Goal: Task Accomplishment & Management: Manage account settings

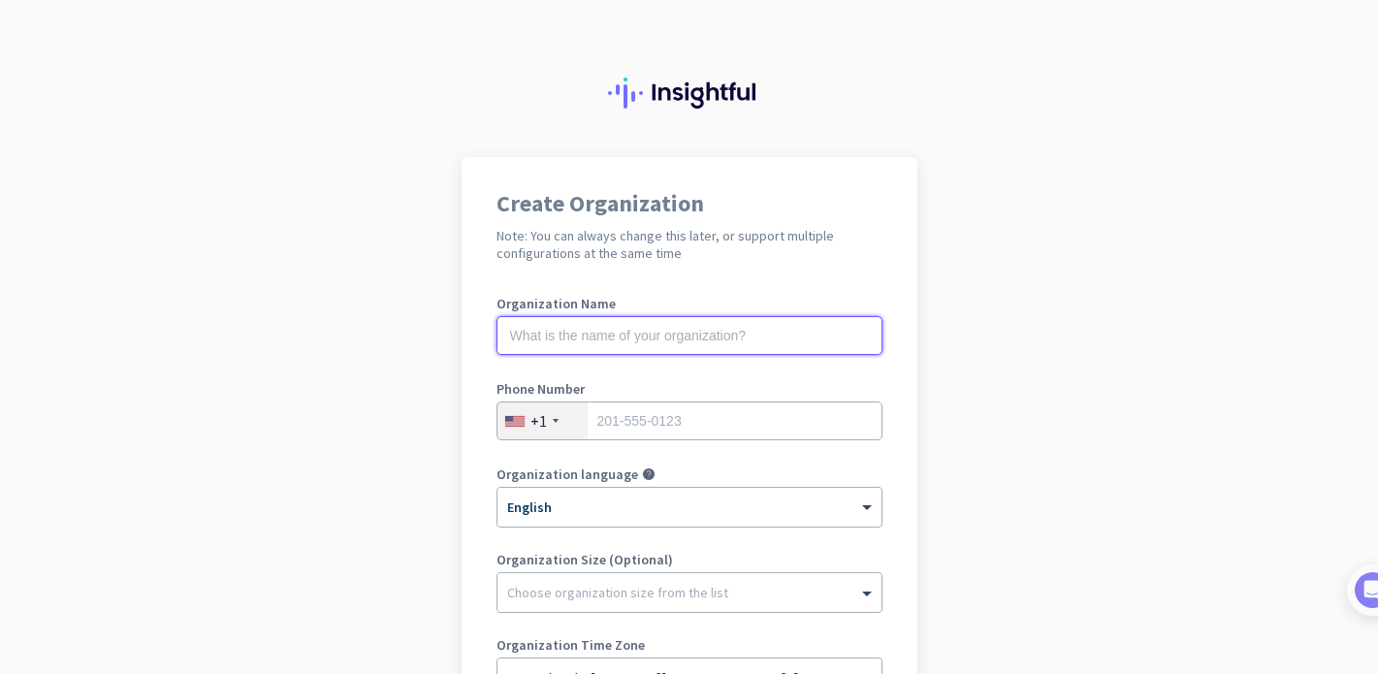
click at [636, 342] on input "text" at bounding box center [690, 335] width 386 height 39
type input "<"
type input "Mercor"
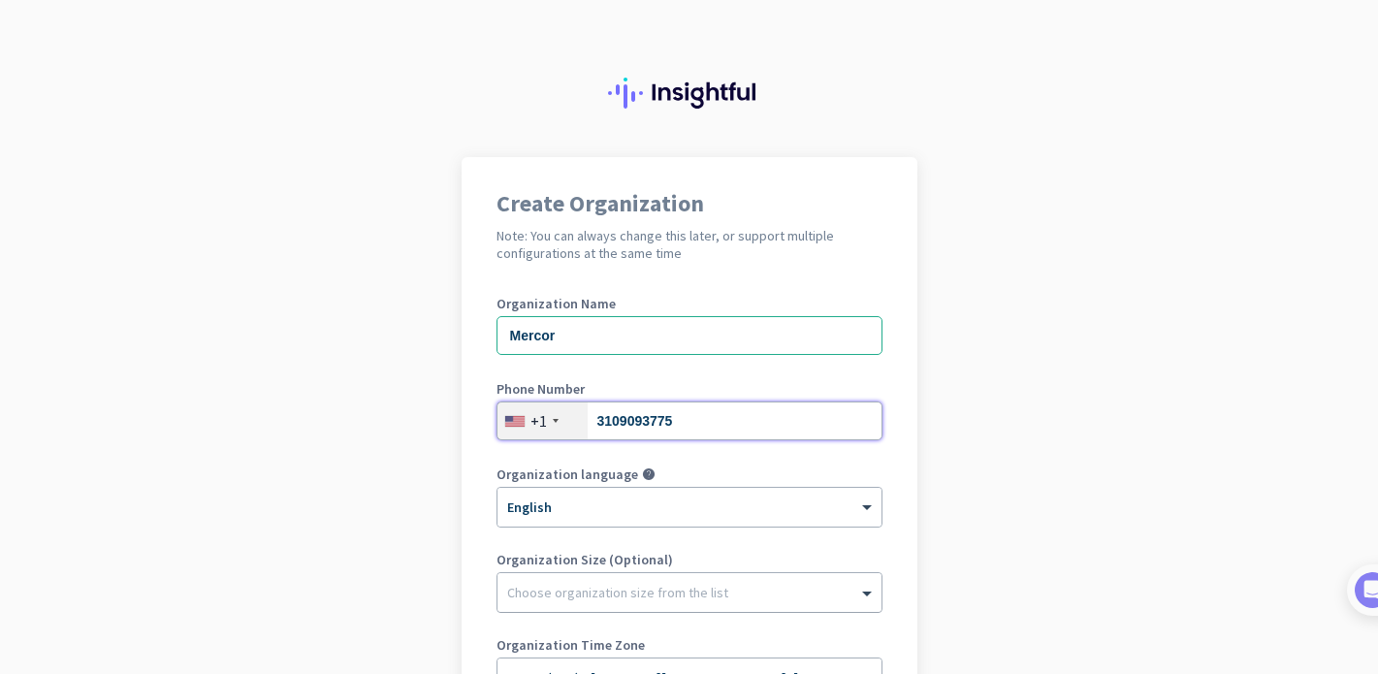
type input "3109093775"
click at [519, 592] on div at bounding box center [690, 587] width 384 height 19
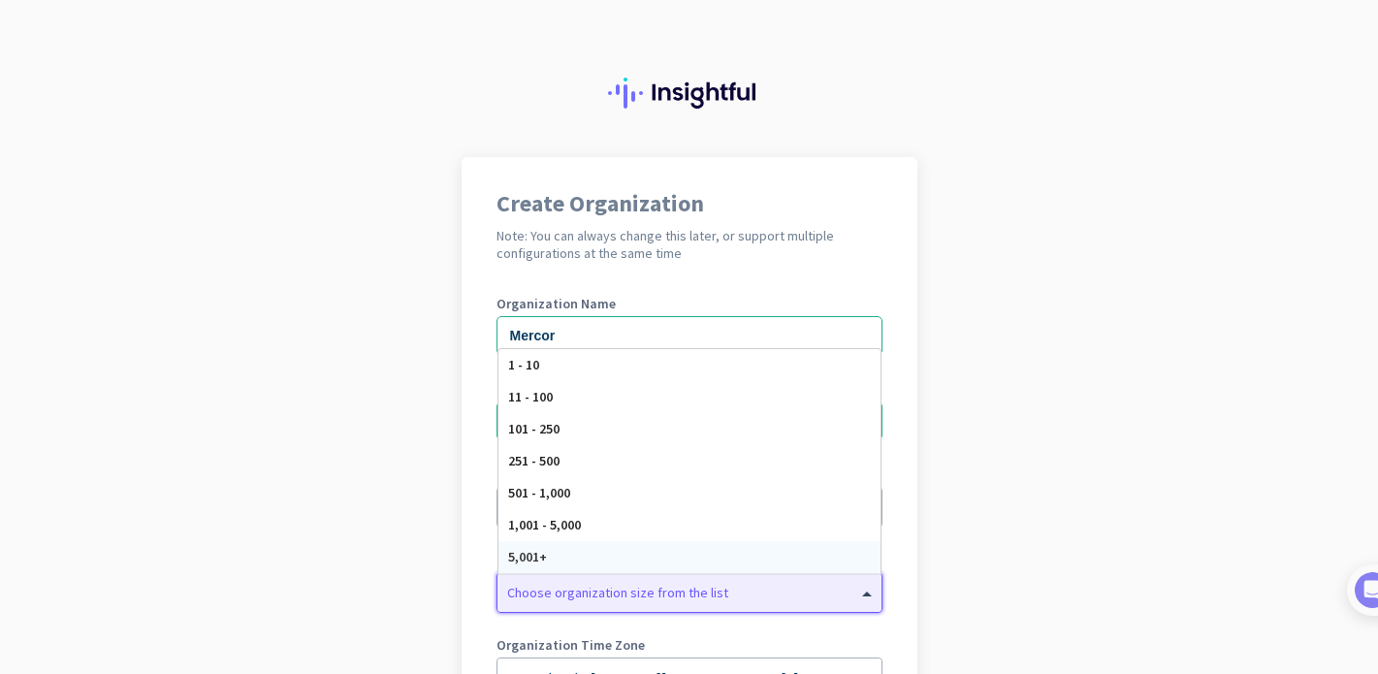
click at [628, 562] on div "5,001+" at bounding box center [690, 557] width 382 height 32
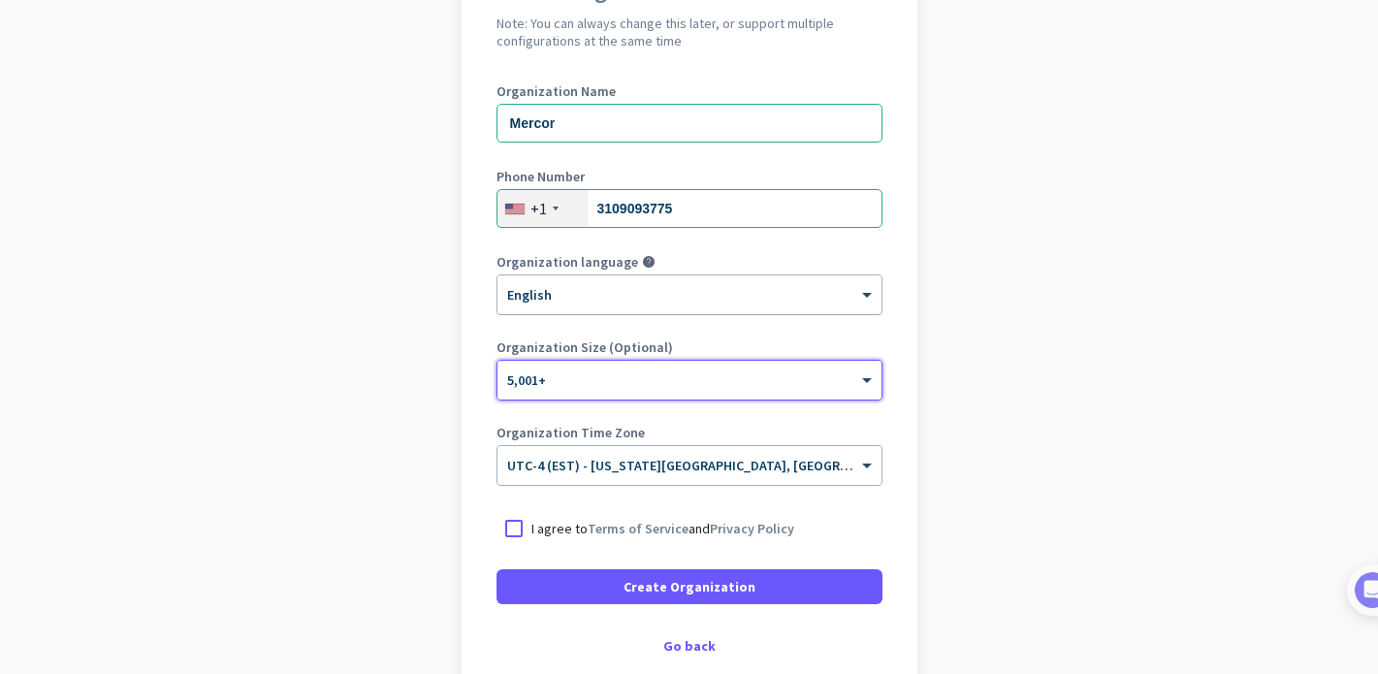
scroll to position [212, 0]
click at [503, 520] on div at bounding box center [514, 528] width 35 height 35
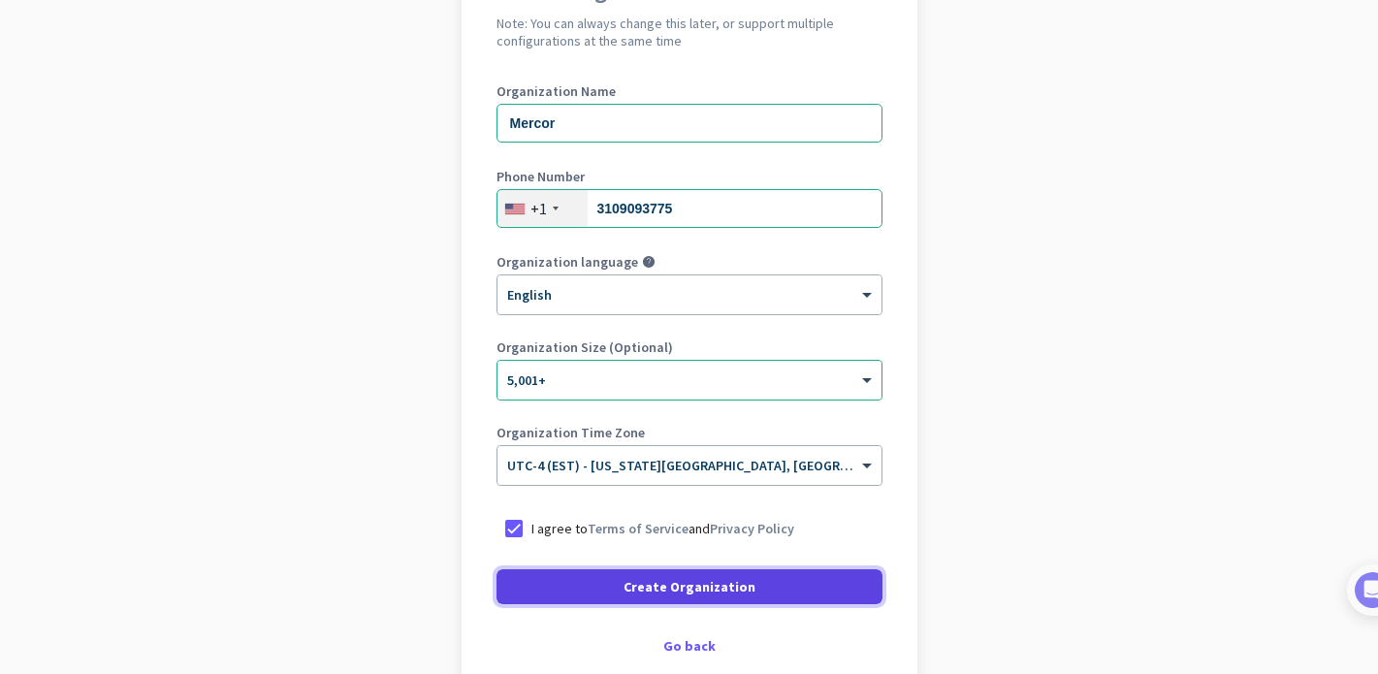
click at [685, 589] on span "Create Organization" at bounding box center [690, 586] width 132 height 19
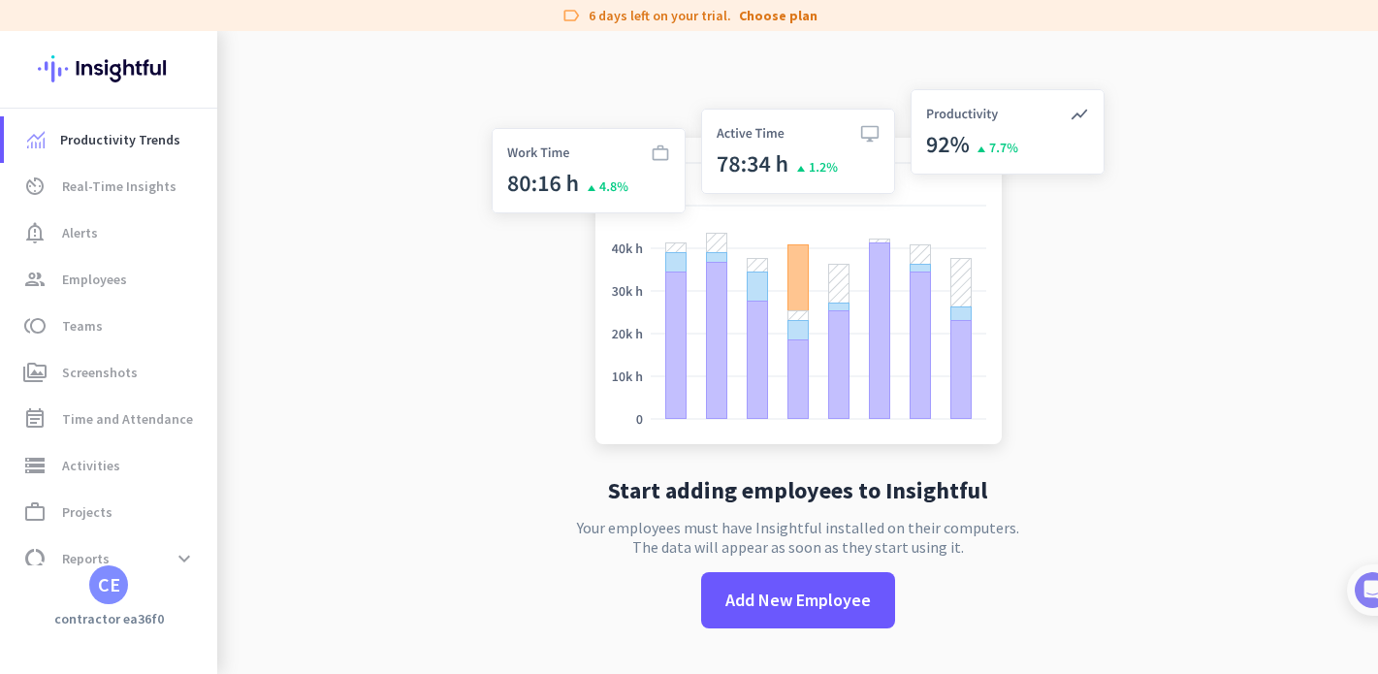
click at [111, 583] on div "CE" at bounding box center [109, 584] width 22 height 19
click at [235, 437] on span "Personal Settings" at bounding box center [211, 443] width 117 height 17
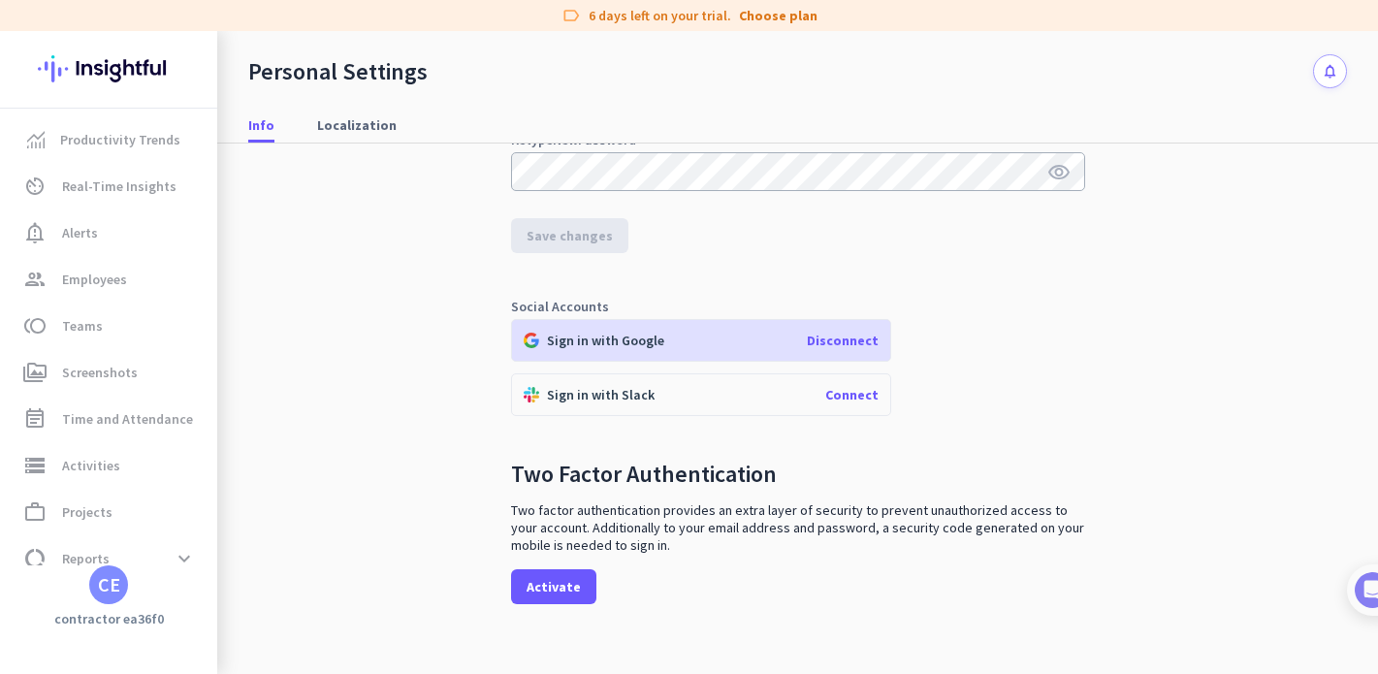
scroll to position [356, 0]
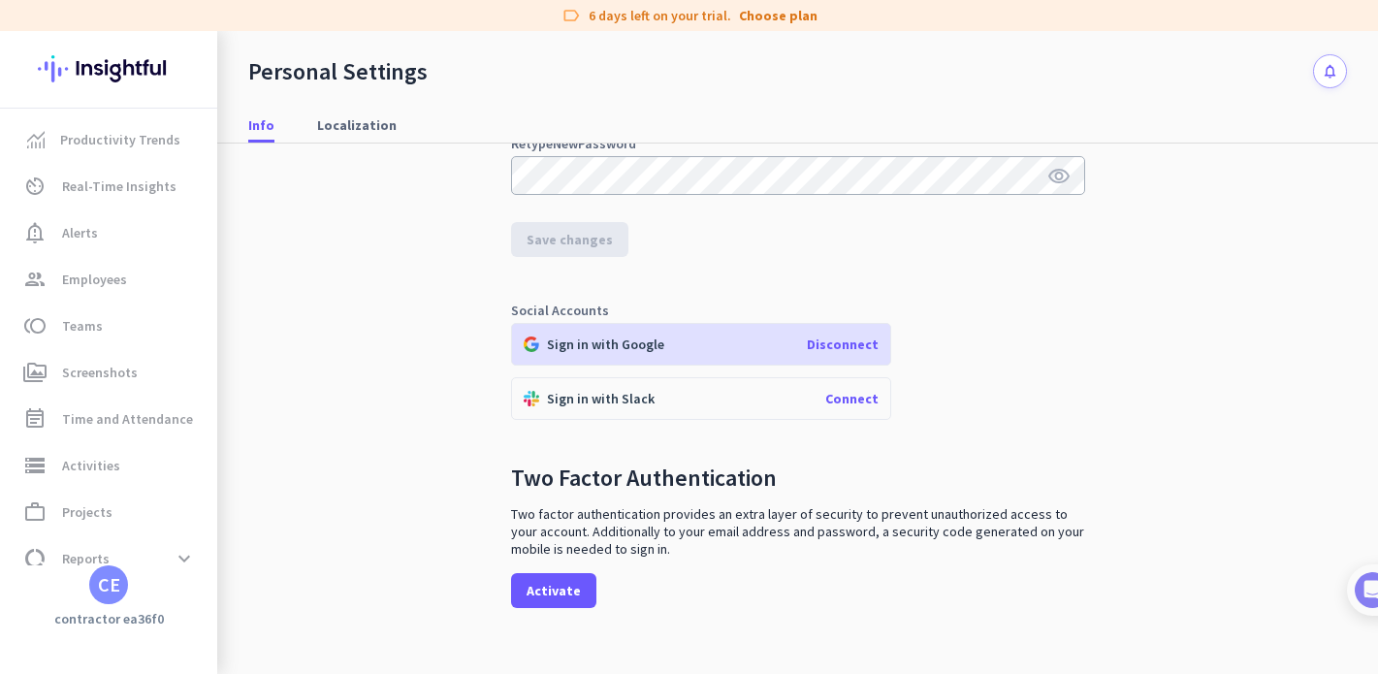
click at [843, 338] on span "Disconnect" at bounding box center [843, 344] width 72 height 17
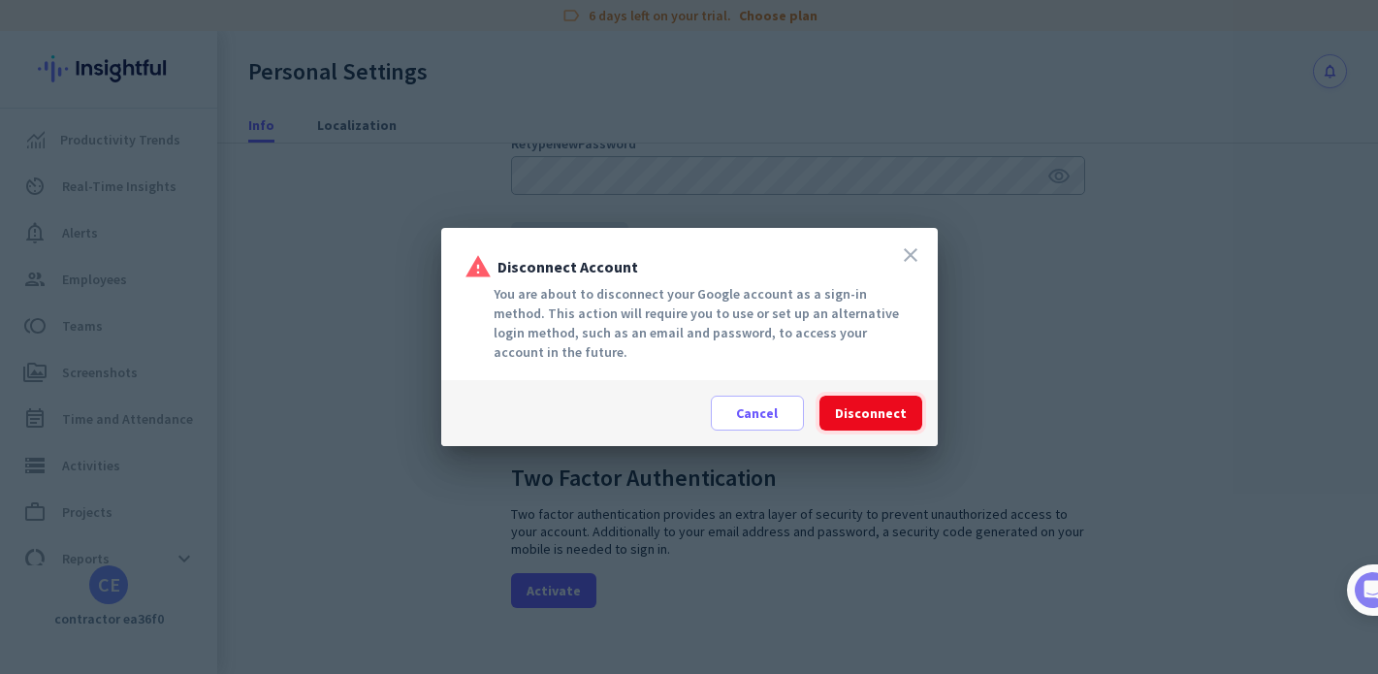
click at [882, 408] on span "Disconnect" at bounding box center [871, 413] width 72 height 19
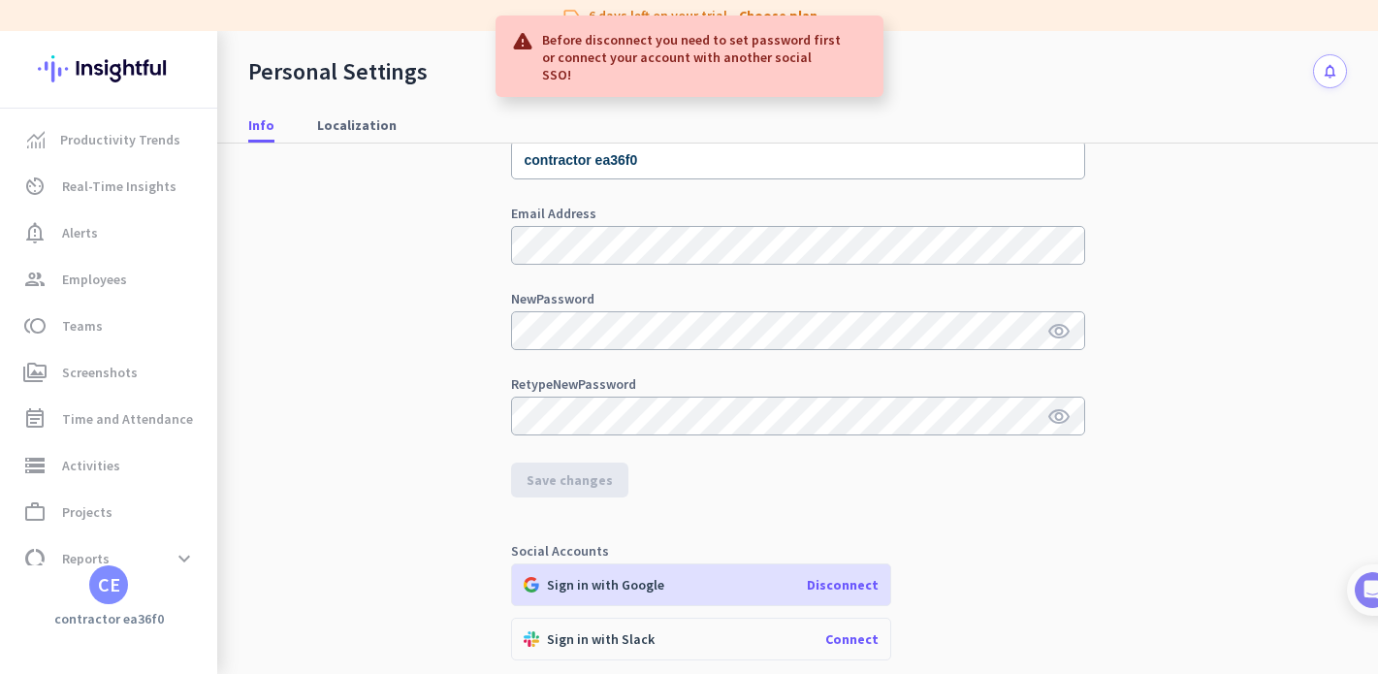
scroll to position [0, 0]
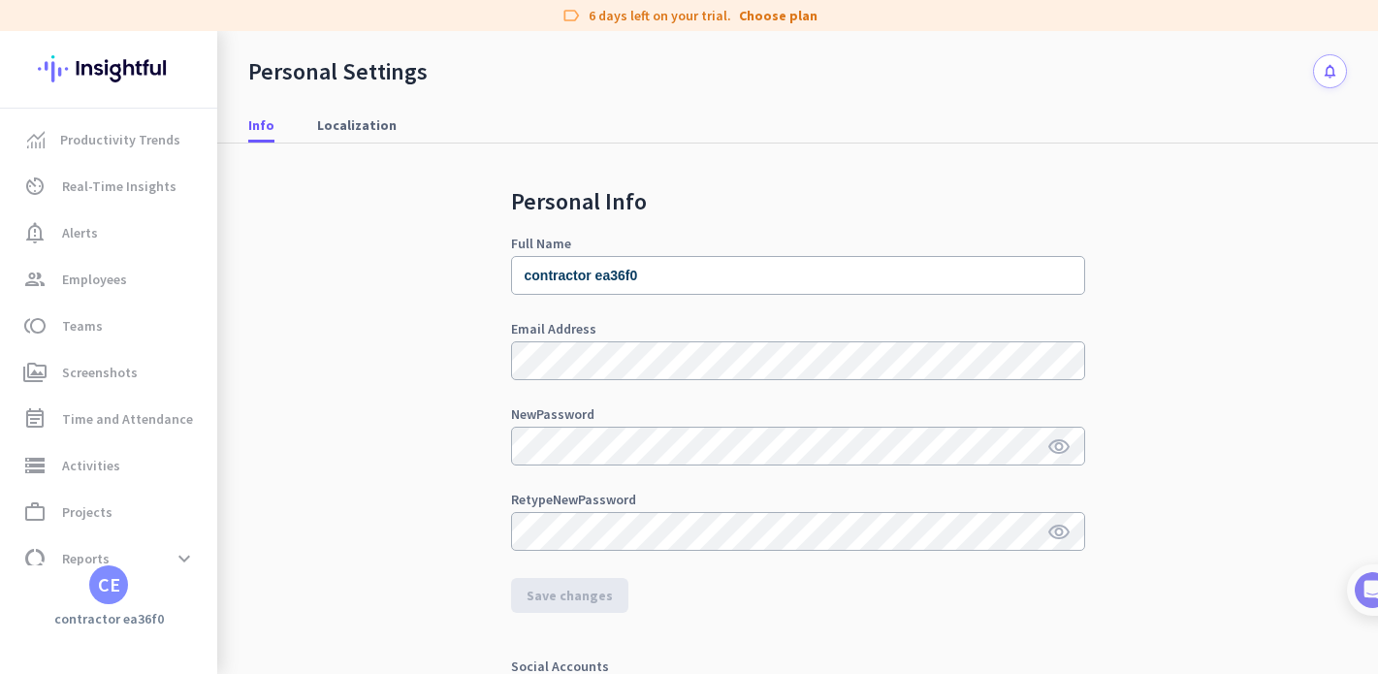
click at [106, 579] on div "CE" at bounding box center [109, 584] width 22 height 19
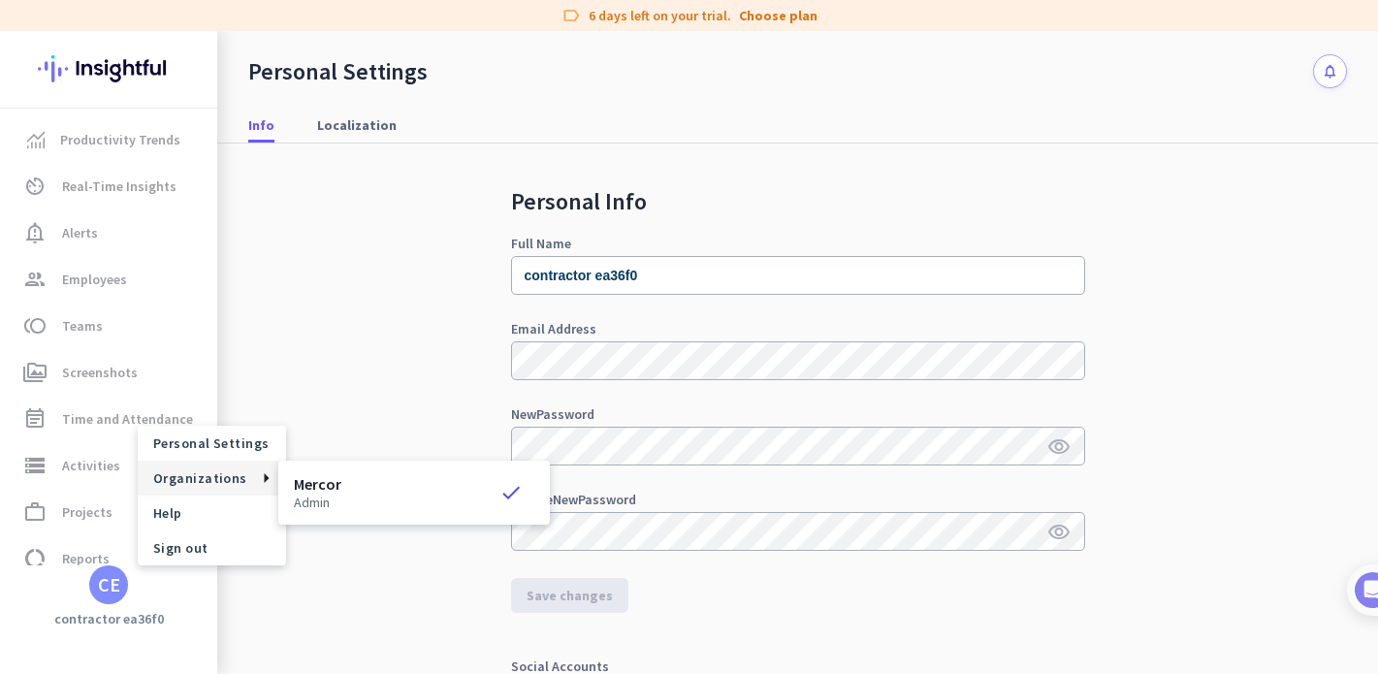
click at [340, 499] on div "Mercor admin check" at bounding box center [414, 492] width 241 height 33
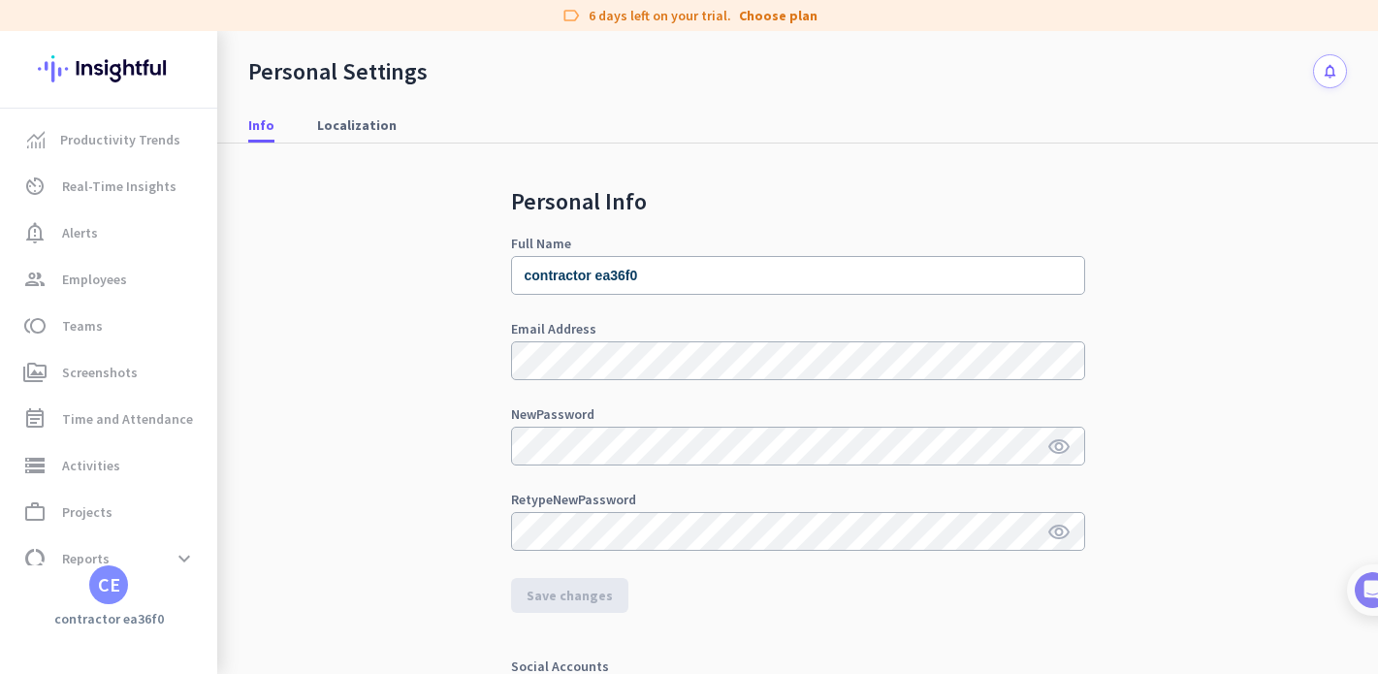
click at [103, 588] on div "CE" at bounding box center [109, 584] width 22 height 19
click at [208, 451] on span "Personal Settings" at bounding box center [211, 443] width 117 height 17
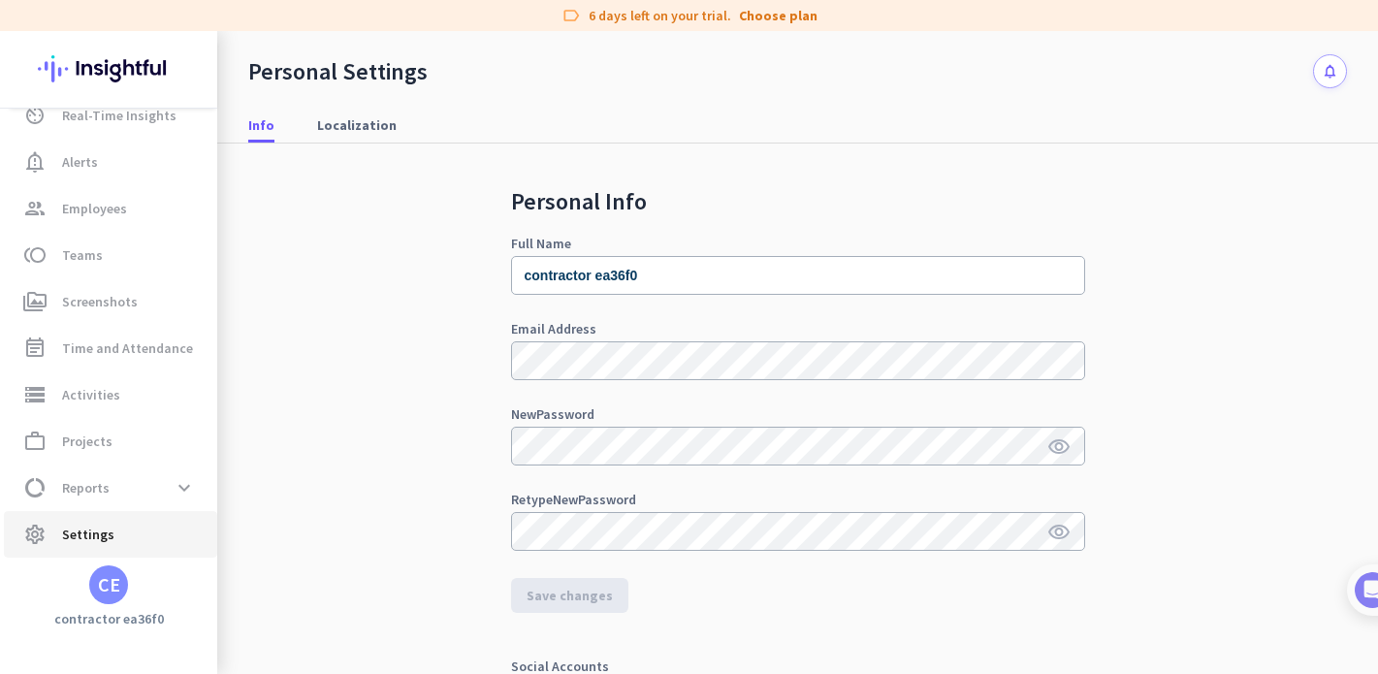
click at [85, 543] on span "Settings" at bounding box center [88, 534] width 52 height 23
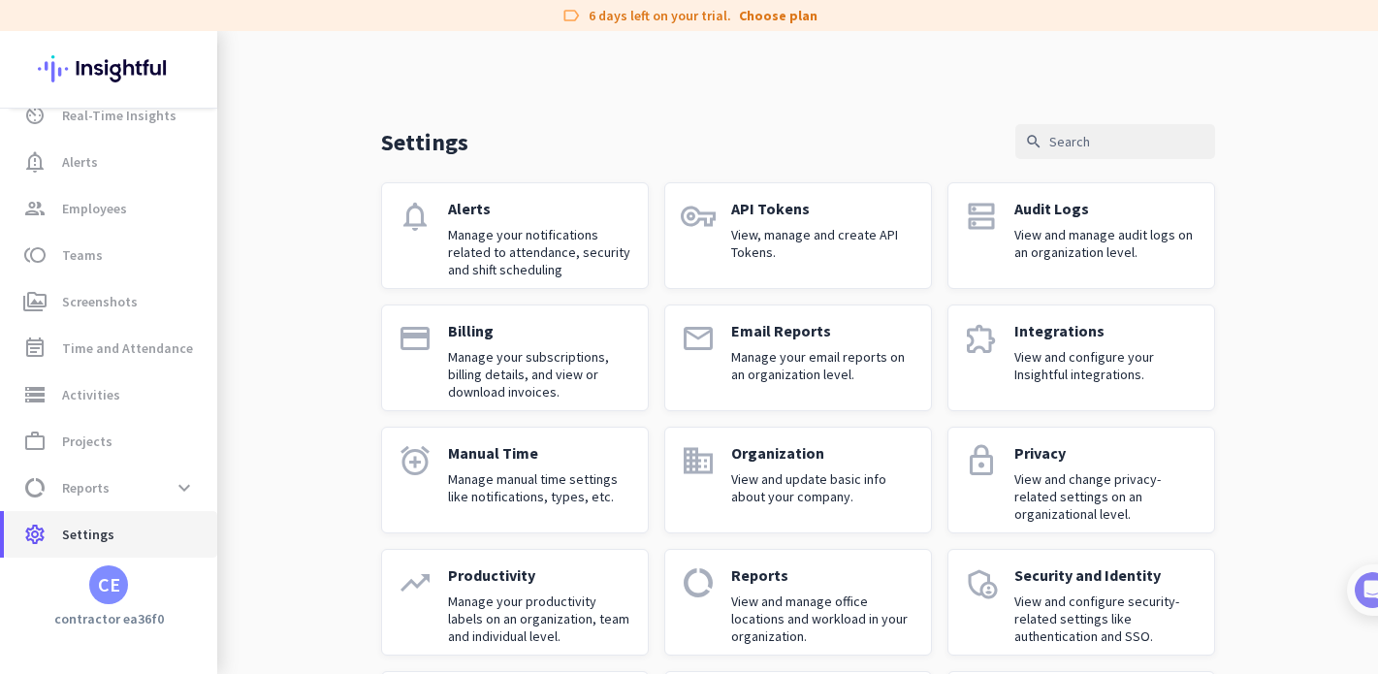
scroll to position [135, 0]
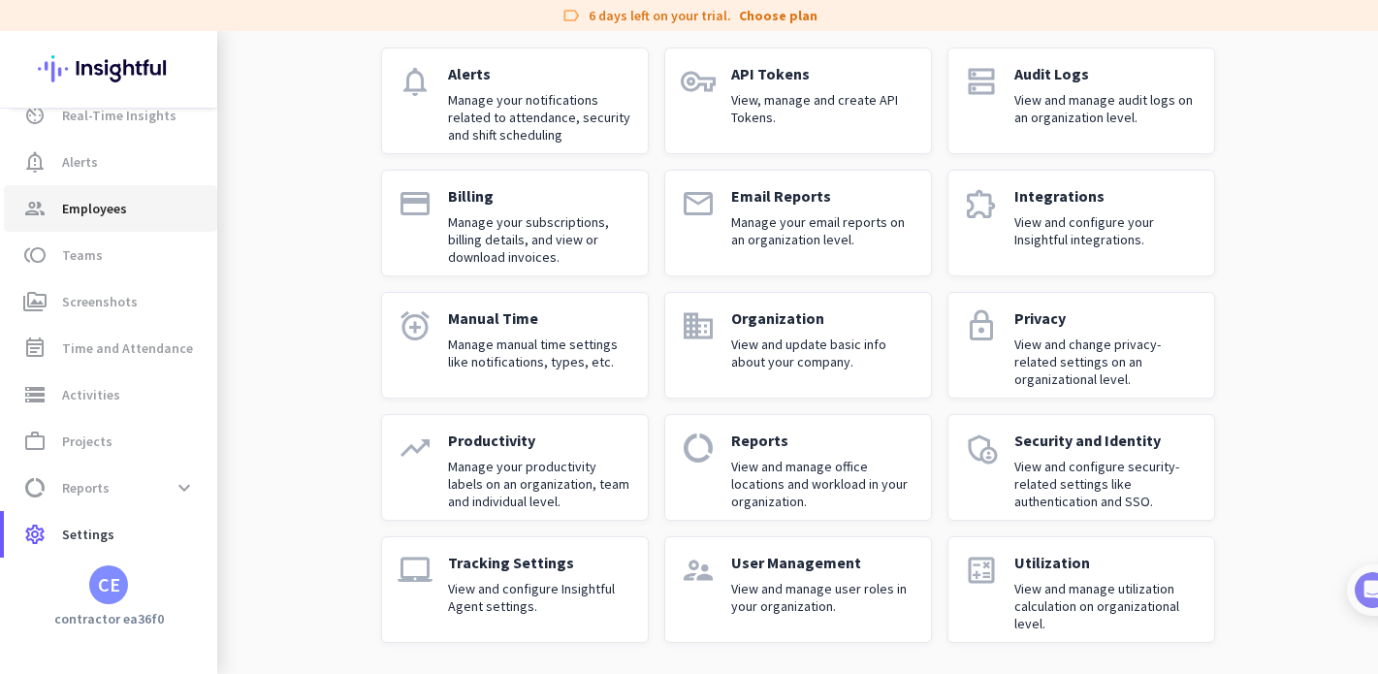
click at [129, 200] on span "group Employees" at bounding box center [110, 208] width 182 height 23
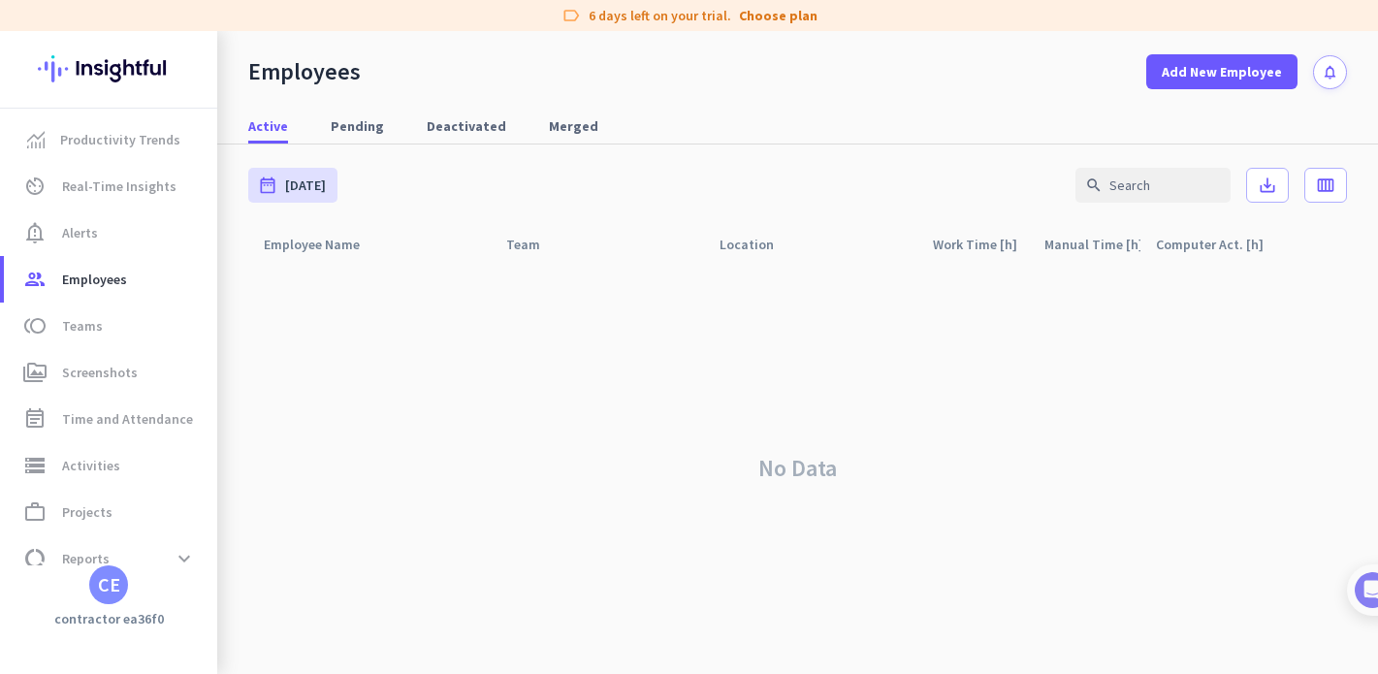
click at [1336, 72] on icon "notifications" at bounding box center [1330, 72] width 16 height 16
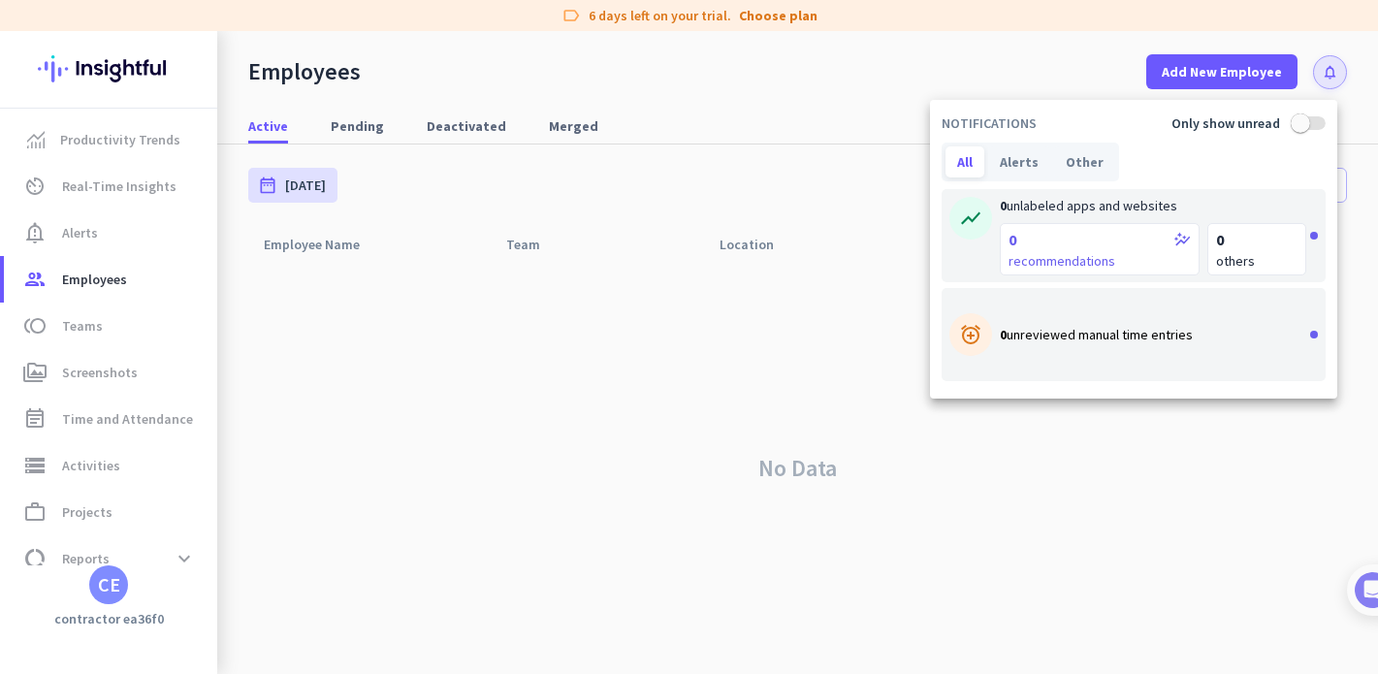
click at [155, 610] on div at bounding box center [689, 337] width 1378 height 674
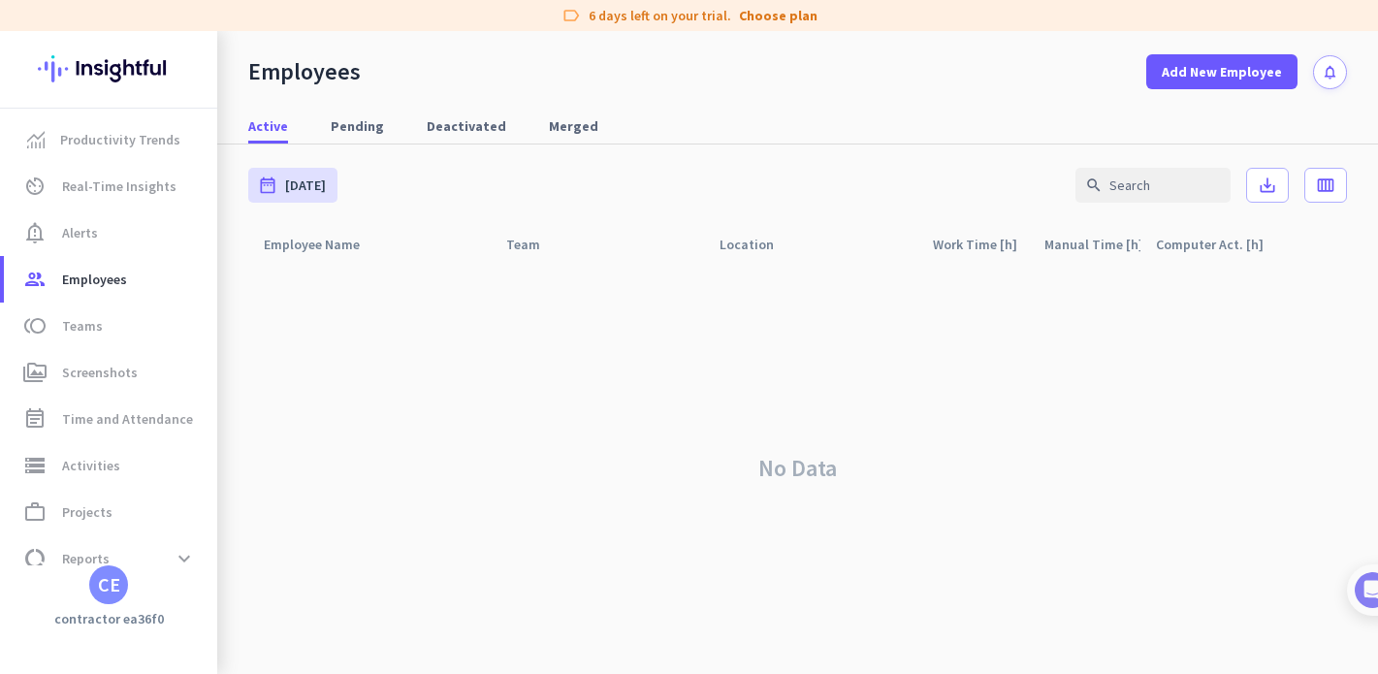
click at [118, 592] on div "CE" at bounding box center [109, 584] width 22 height 19
click at [227, 441] on span "Personal Settings" at bounding box center [211, 443] width 117 height 17
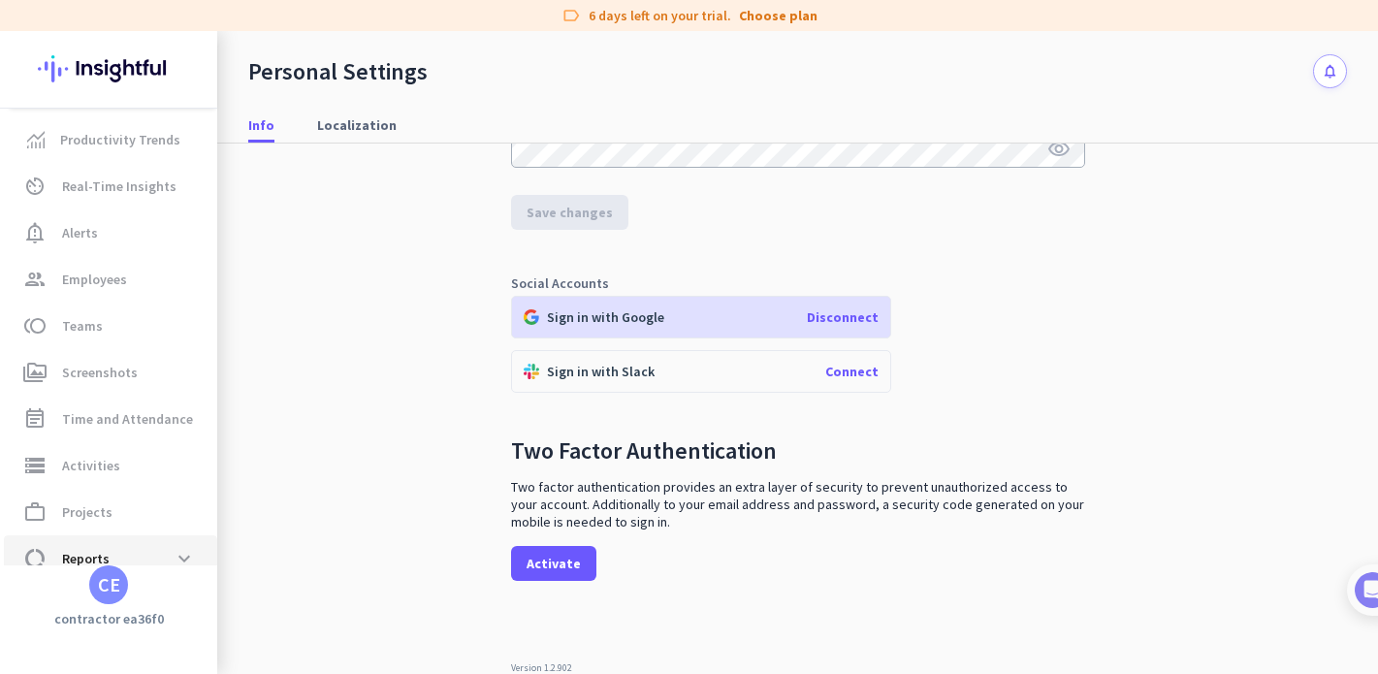
scroll to position [71, 0]
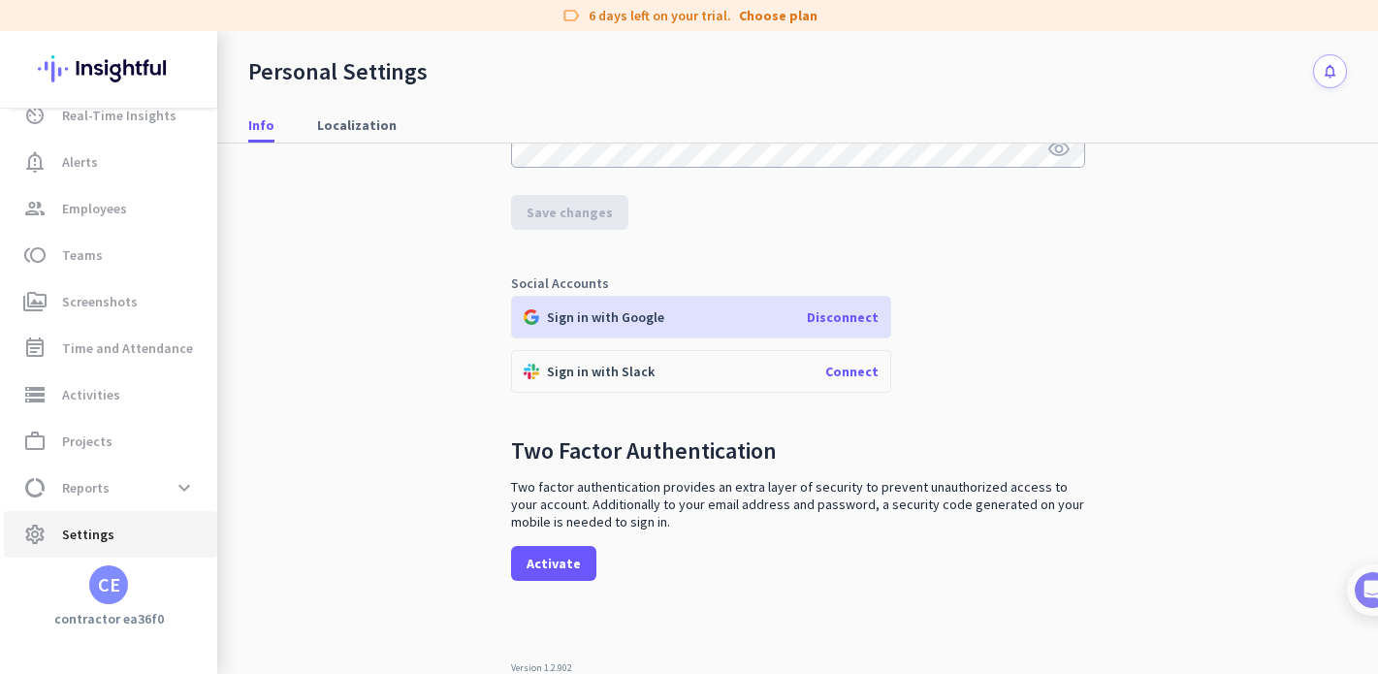
click at [131, 538] on span "settings Settings" at bounding box center [110, 534] width 182 height 23
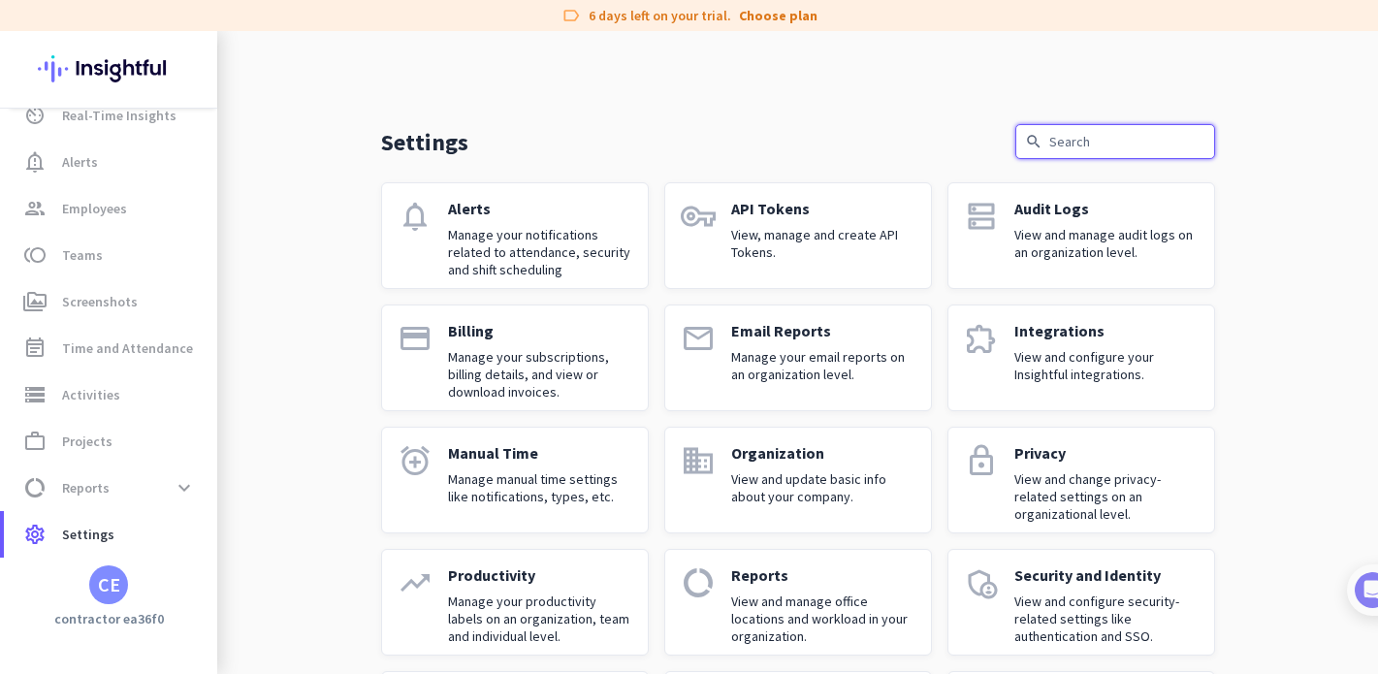
click at [1075, 151] on input "text" at bounding box center [1116, 141] width 200 height 35
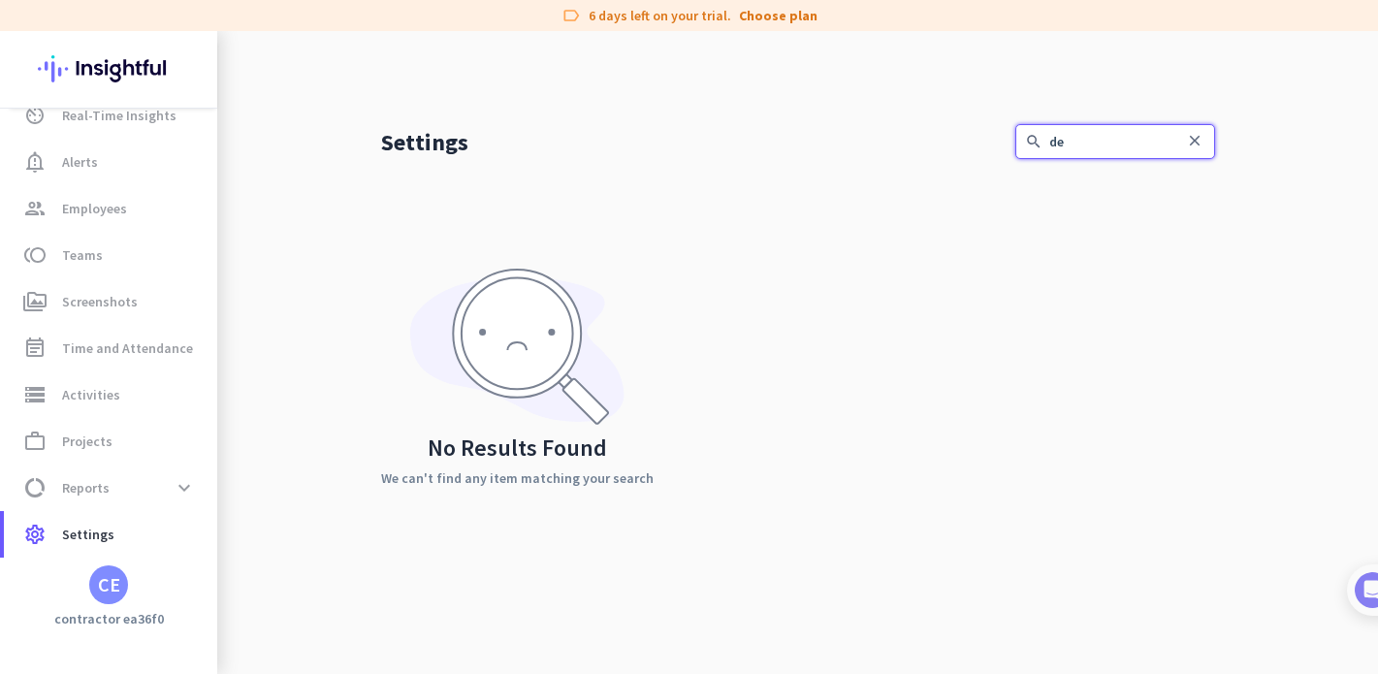
type input "d"
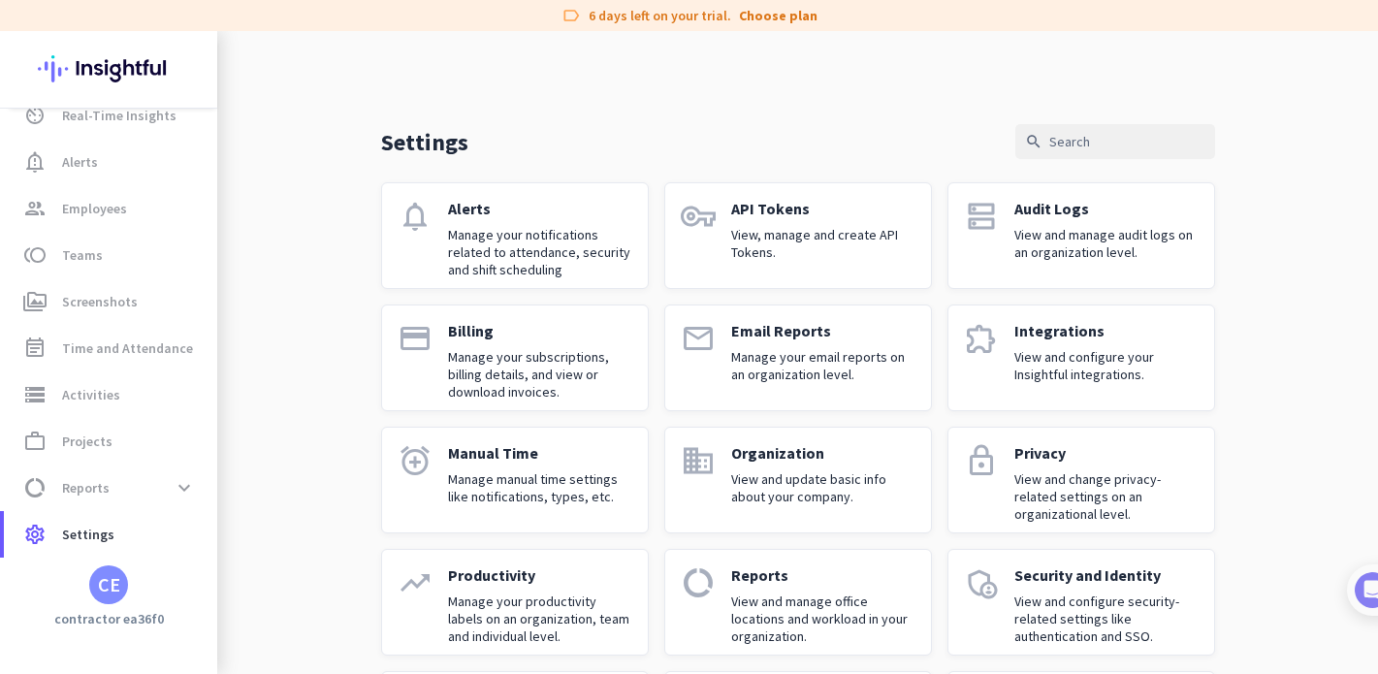
click at [100, 593] on div "CE" at bounding box center [109, 584] width 22 height 19
click at [188, 558] on span "Sign out" at bounding box center [212, 548] width 148 height 35
